Goal: Obtain resource: Obtain resource

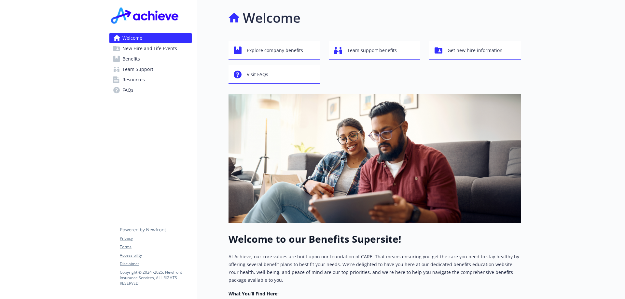
click at [135, 56] on span "Benefits" at bounding box center [131, 59] width 18 height 10
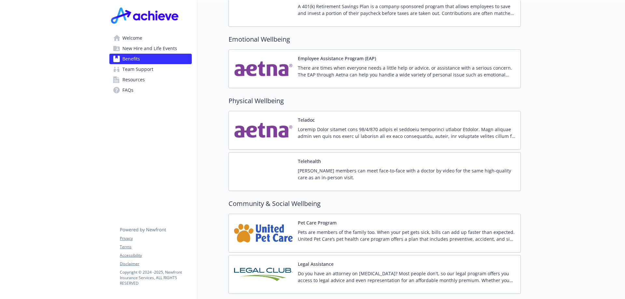
scroll to position [1243, 0]
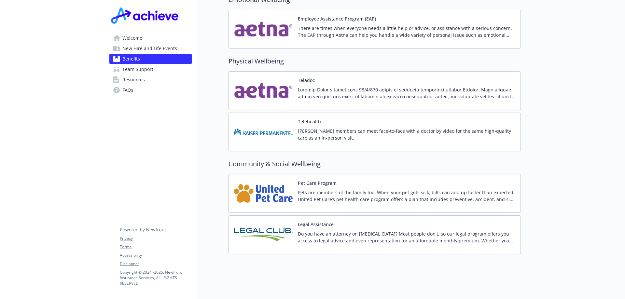
click at [138, 49] on span "New Hire and Life Events" at bounding box center [149, 48] width 55 height 10
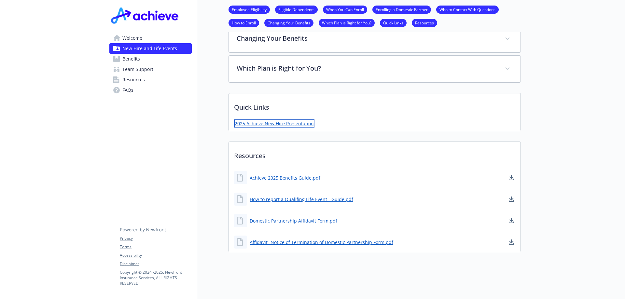
scroll to position [401, 0]
click at [286, 121] on link "2025 Achieve New Hire Presentation" at bounding box center [274, 123] width 80 height 8
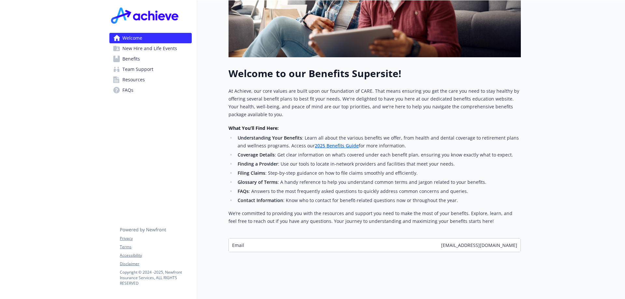
scroll to position [170, 0]
